Goal: Task Accomplishment & Management: Manage account settings

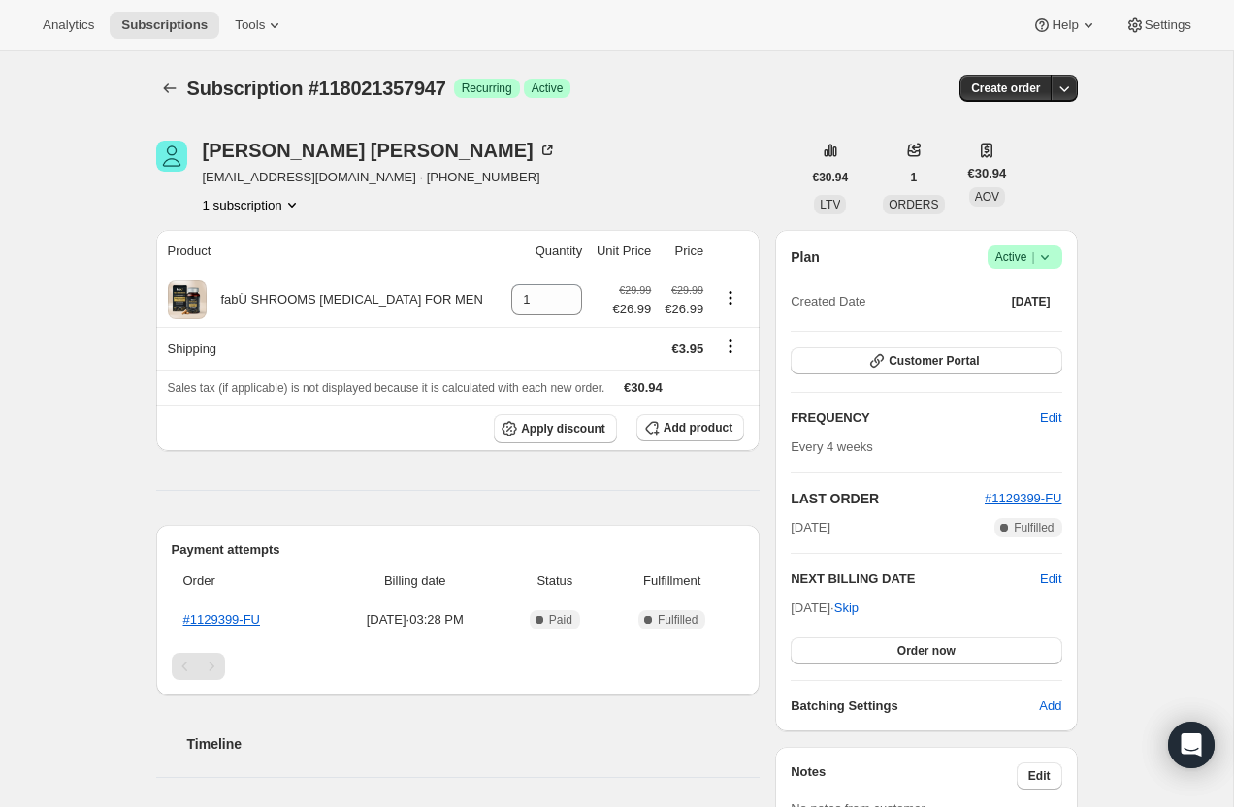
click at [1049, 255] on icon at bounding box center [1044, 256] width 19 height 19
click at [1032, 320] on span "Cancel subscription" at bounding box center [1019, 328] width 110 height 19
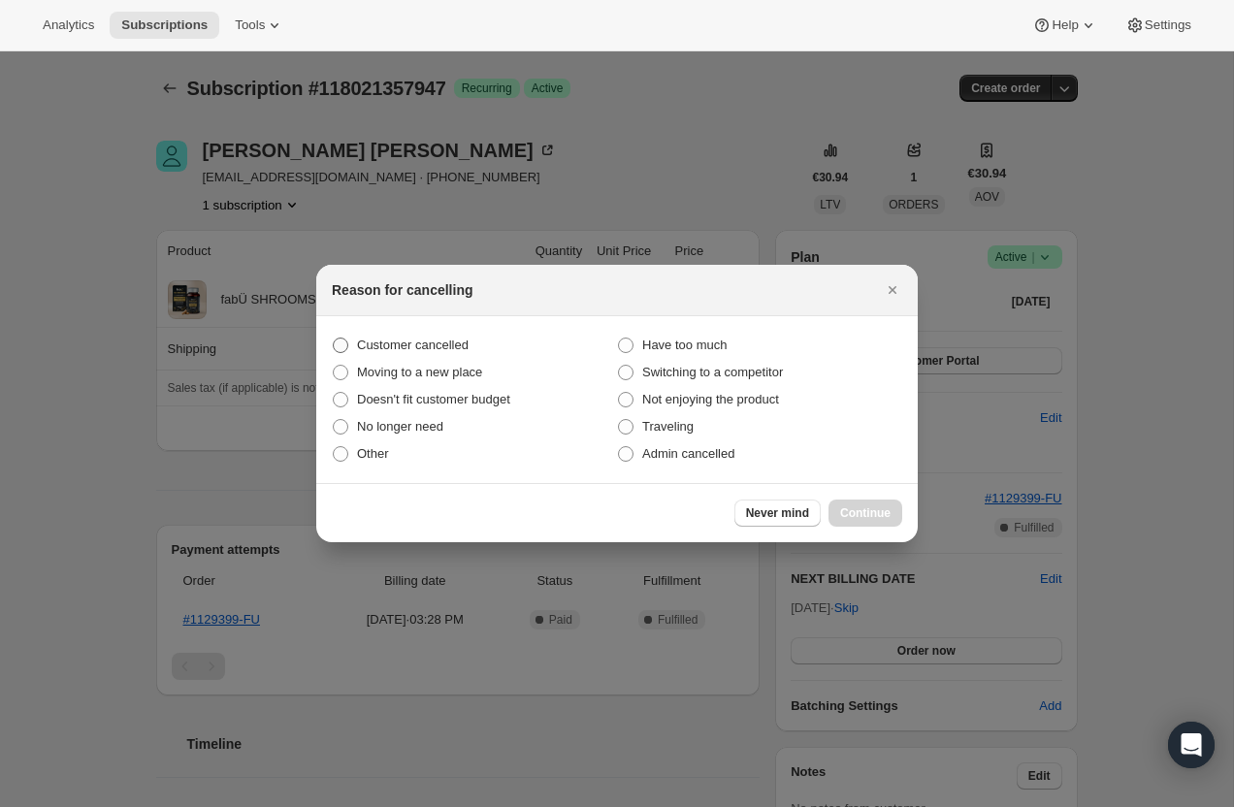
click at [468, 337] on span "Customer cancelled" at bounding box center [413, 345] width 112 height 19
click at [334, 338] on input "Customer cancelled" at bounding box center [333, 338] width 1 height 1
radio input "true"
click at [846, 509] on span "Continue" at bounding box center [865, 513] width 50 height 16
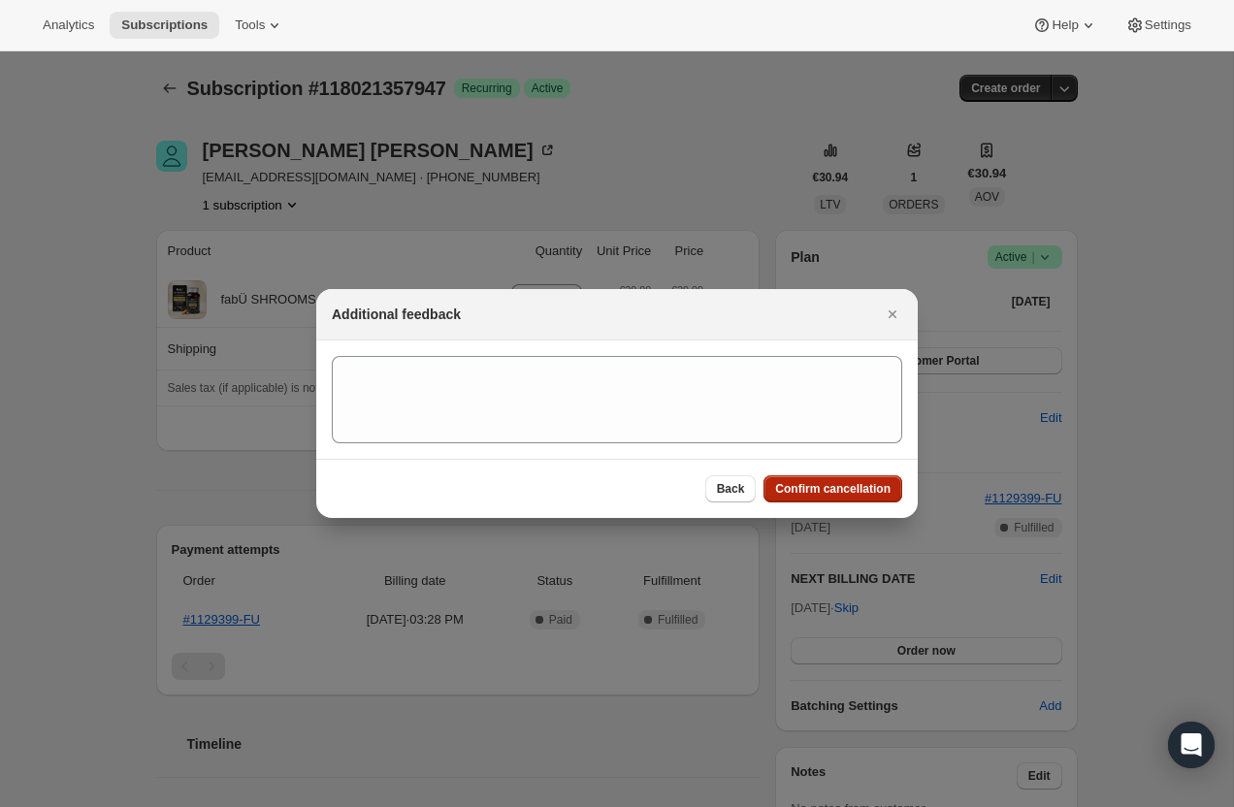
click at [835, 490] on span "Confirm cancellation" at bounding box center [832, 489] width 115 height 16
